Goal: Task Accomplishment & Management: Complete application form

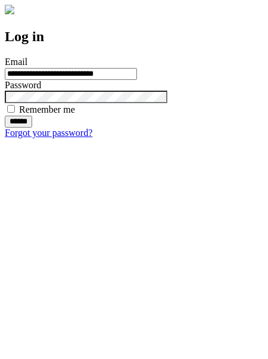
type input "**********"
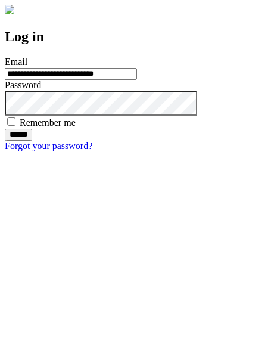
click at [32, 141] on input "******" at bounding box center [18, 135] width 27 height 12
